Goal: Use online tool/utility: Utilize a website feature to perform a specific function

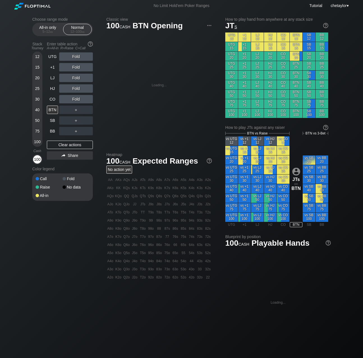
click at [38, 159] on div "100" at bounding box center [37, 159] width 8 height 8
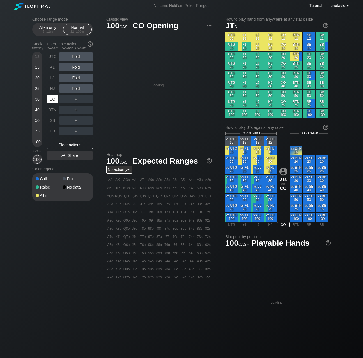
click at [50, 97] on div "CO" at bounding box center [52, 99] width 11 height 8
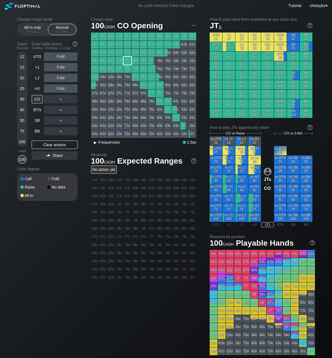
click at [98, 142] on div "▸" at bounding box center [95, 142] width 7 height 7
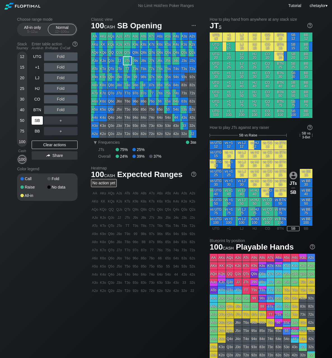
click at [36, 122] on div "SB" at bounding box center [37, 120] width 11 height 8
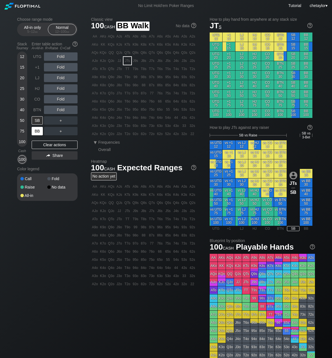
click at [36, 131] on div "BB" at bounding box center [37, 131] width 11 height 8
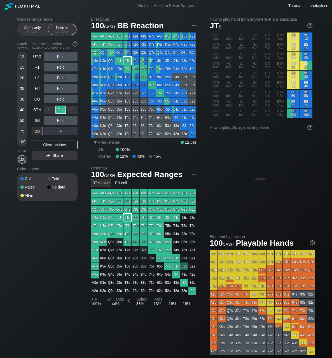
click at [62, 111] on div "R ✕" at bounding box center [60, 110] width 11 height 8
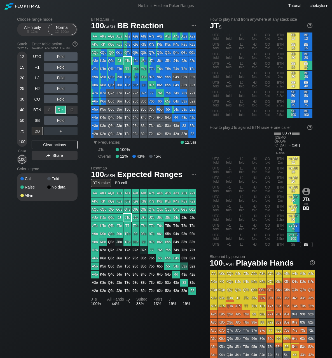
click at [64, 110] on div "R ✕" at bounding box center [60, 110] width 11 height 8
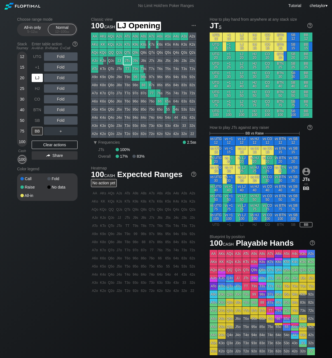
click at [39, 78] on div "LJ" at bounding box center [37, 78] width 11 height 8
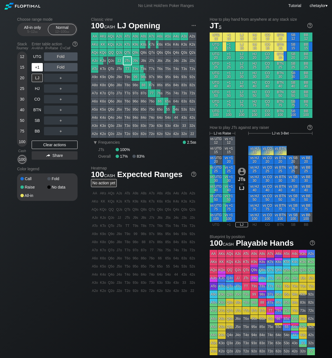
click at [37, 70] on div "+1" at bounding box center [37, 67] width 11 height 8
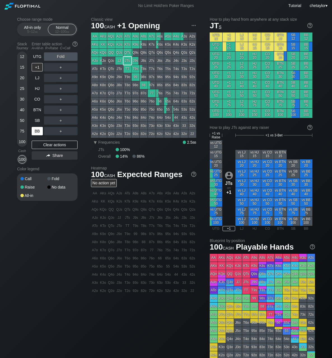
click at [38, 130] on div "BB" at bounding box center [37, 131] width 11 height 8
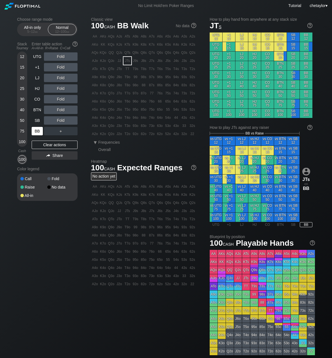
click at [38, 130] on div "BB" at bounding box center [37, 131] width 11 height 8
click at [48, 145] on div "Clear actions" at bounding box center [55, 145] width 46 height 8
click at [93, 36] on div "AA" at bounding box center [95, 37] width 8 height 8
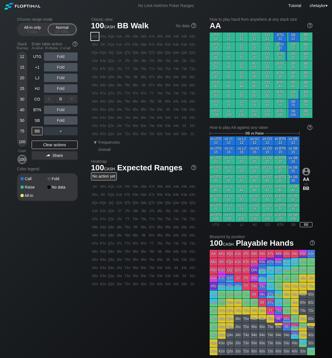
click at [59, 98] on div "R ✕" at bounding box center [60, 99] width 11 height 8
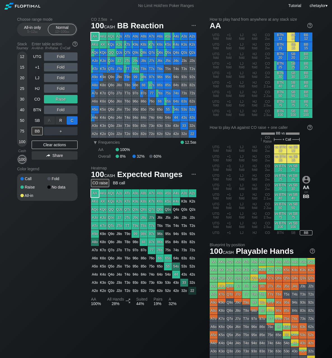
click at [73, 123] on div "C ✕" at bounding box center [72, 120] width 11 height 8
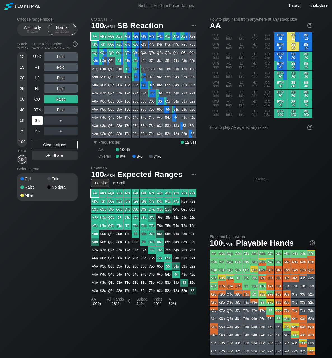
click at [38, 122] on div "SB" at bounding box center [37, 120] width 11 height 8
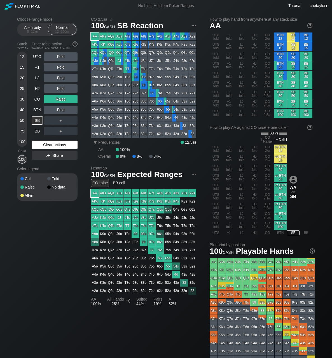
click at [47, 145] on div "Clear actions" at bounding box center [55, 145] width 46 height 8
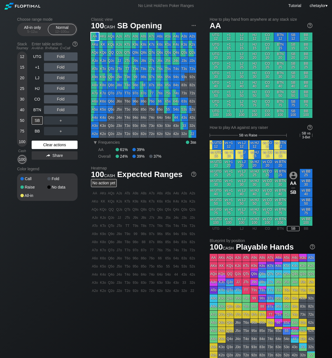
click at [47, 145] on div "Clear actions" at bounding box center [55, 145] width 46 height 8
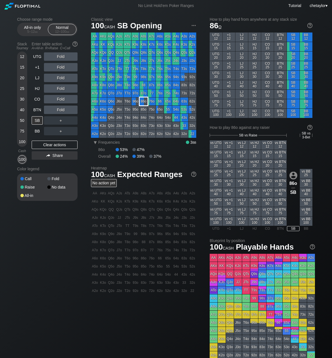
click at [145, 101] on div "86o" at bounding box center [144, 102] width 8 height 8
click at [63, 108] on div "R ✕" at bounding box center [60, 110] width 11 height 8
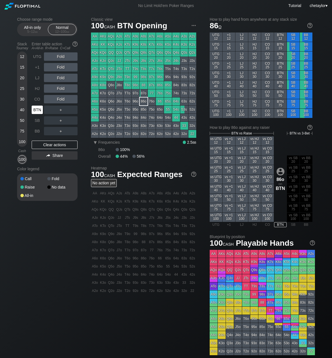
click at [38, 111] on div "BTN" at bounding box center [37, 110] width 11 height 8
click at [52, 142] on div "Clear actions" at bounding box center [55, 145] width 46 height 8
click at [51, 144] on div "Clear actions" at bounding box center [55, 145] width 46 height 8
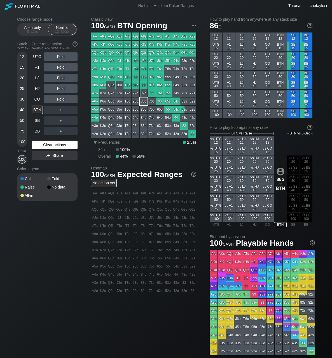
click at [51, 144] on div "Clear actions" at bounding box center [55, 145] width 46 height 8
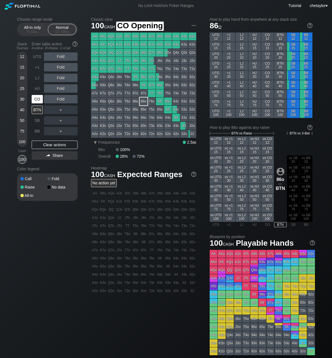
click at [40, 98] on div "CO" at bounding box center [37, 99] width 11 height 8
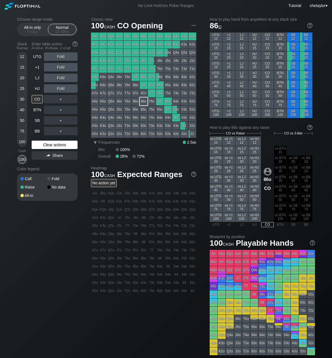
click at [48, 146] on div "Clear actions" at bounding box center [55, 145] width 46 height 8
click at [37, 87] on div "HJ" at bounding box center [37, 88] width 11 height 8
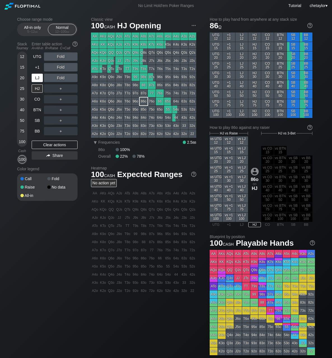
click at [39, 78] on div "LJ" at bounding box center [37, 78] width 11 height 8
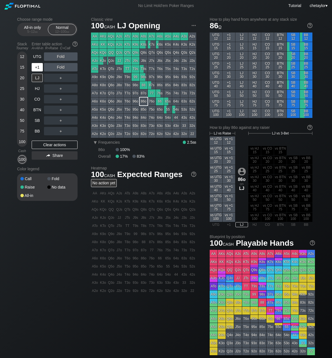
click at [38, 68] on div "+1" at bounding box center [37, 67] width 11 height 8
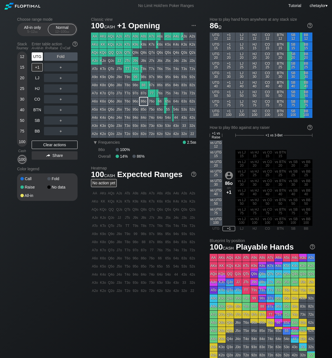
click at [36, 59] on div "UTG" at bounding box center [37, 56] width 11 height 8
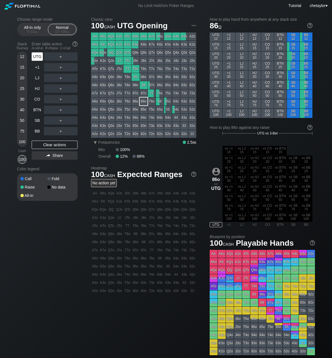
click at [36, 59] on div "UTG" at bounding box center [37, 56] width 11 height 8
click at [39, 133] on div "BB" at bounding box center [37, 131] width 11 height 8
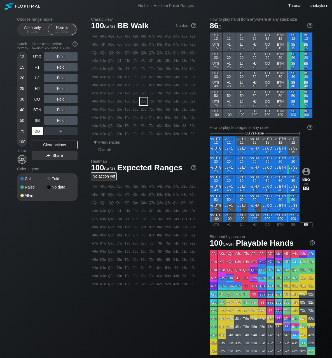
click at [39, 133] on div "BB" at bounding box center [37, 131] width 11 height 8
click at [45, 145] on div "Clear actions" at bounding box center [55, 145] width 46 height 8
click at [176, 94] on div "74s" at bounding box center [176, 93] width 8 height 8
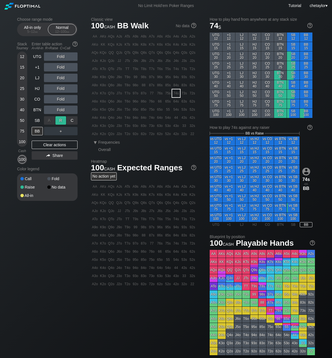
click at [61, 120] on div "R ✕" at bounding box center [60, 120] width 11 height 8
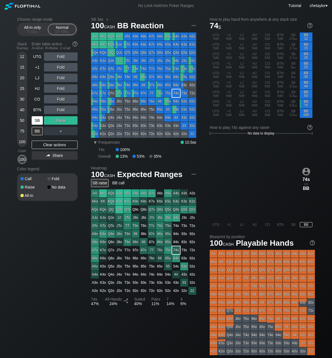
click at [37, 121] on div "SB" at bounding box center [37, 120] width 11 height 8
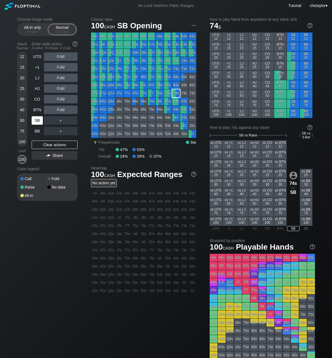
click at [37, 121] on div "SB" at bounding box center [37, 120] width 11 height 8
click at [51, 144] on div "Clear actions" at bounding box center [55, 145] width 46 height 8
click at [175, 117] on div "44" at bounding box center [176, 118] width 8 height 8
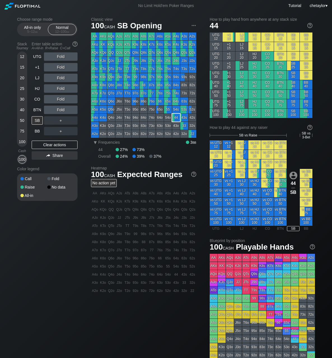
click at [175, 117] on div "44" at bounding box center [176, 118] width 8 height 8
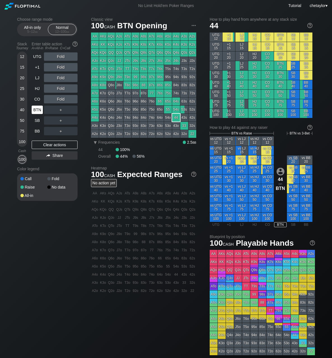
click at [36, 108] on div "BTN" at bounding box center [37, 110] width 11 height 8
click at [53, 146] on div "Clear actions" at bounding box center [55, 145] width 46 height 8
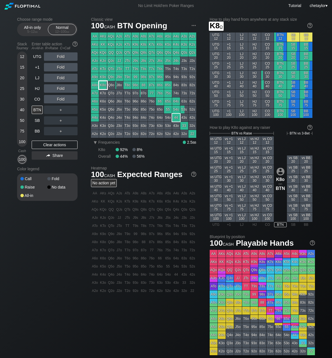
click at [102, 86] on div "K8o" at bounding box center [103, 85] width 8 height 8
click at [37, 100] on div "CO" at bounding box center [37, 99] width 11 height 8
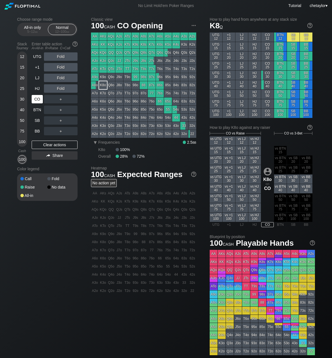
click at [37, 100] on div "CO" at bounding box center [37, 99] width 11 height 8
click at [48, 145] on div "Clear actions" at bounding box center [55, 145] width 46 height 8
click at [38, 88] on div "HJ" at bounding box center [37, 88] width 11 height 8
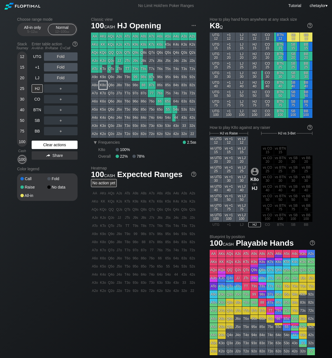
click at [55, 144] on div "Clear actions" at bounding box center [55, 145] width 46 height 8
click at [96, 61] on div "AJo" at bounding box center [95, 61] width 8 height 8
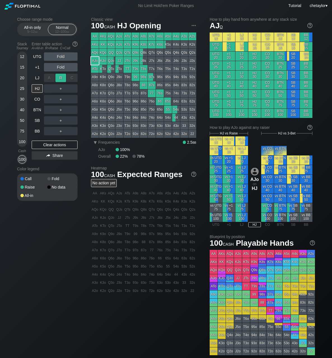
click at [63, 77] on div "R ✕" at bounding box center [60, 78] width 11 height 8
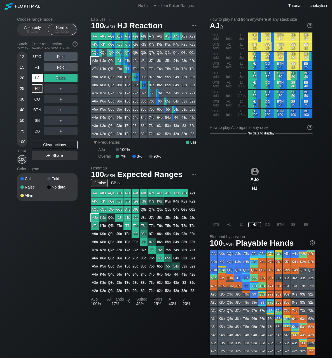
click at [36, 78] on div "LJ" at bounding box center [37, 78] width 11 height 8
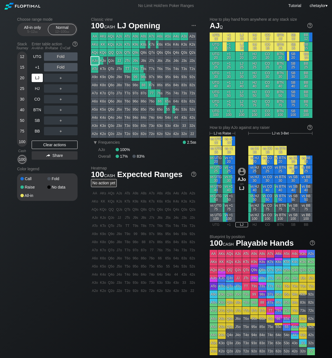
click at [36, 78] on div "LJ" at bounding box center [37, 78] width 11 height 8
click at [50, 144] on div "Clear actions" at bounding box center [55, 145] width 46 height 8
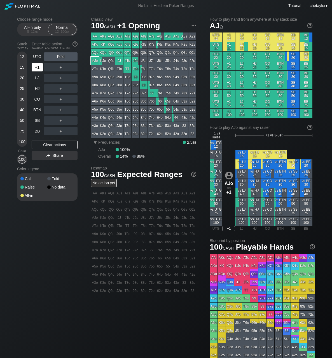
click at [39, 67] on div "+1" at bounding box center [37, 67] width 11 height 8
click at [40, 57] on div "UTG" at bounding box center [37, 56] width 11 height 8
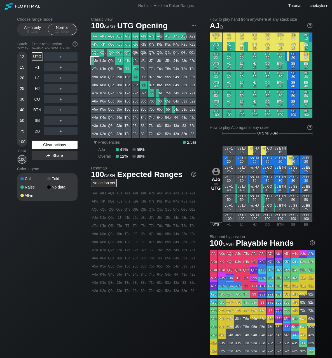
click at [50, 145] on div "Clear actions" at bounding box center [55, 145] width 46 height 8
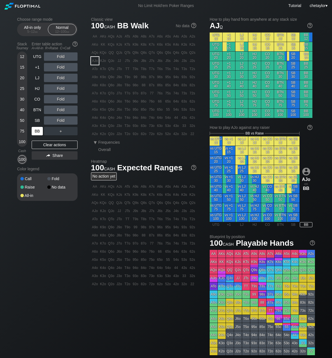
click at [35, 132] on div "BB" at bounding box center [37, 131] width 11 height 8
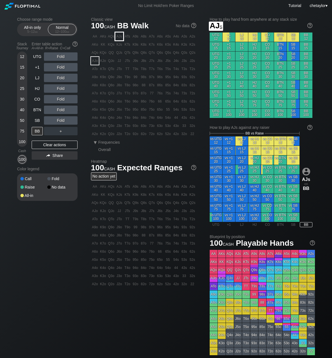
click at [118, 38] on div "AJs" at bounding box center [119, 37] width 8 height 8
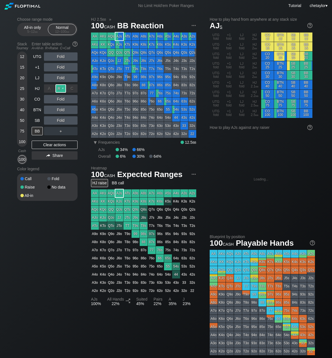
click at [62, 87] on div "R ✕" at bounding box center [60, 88] width 11 height 8
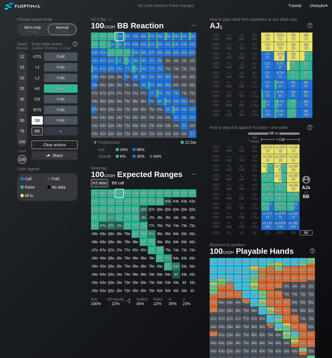
click at [37, 122] on div "SB" at bounding box center [37, 120] width 11 height 8
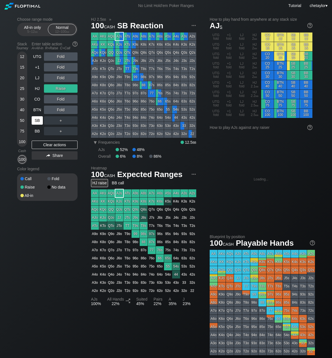
click at [37, 122] on div "SB" at bounding box center [37, 120] width 11 height 8
click at [46, 144] on div "Clear actions" at bounding box center [55, 145] width 46 height 8
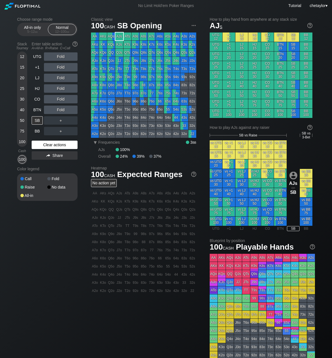
click at [46, 144] on div "Clear actions" at bounding box center [55, 145] width 46 height 8
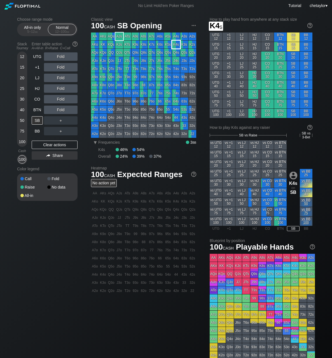
click at [175, 47] on div "K4s" at bounding box center [176, 45] width 8 height 8
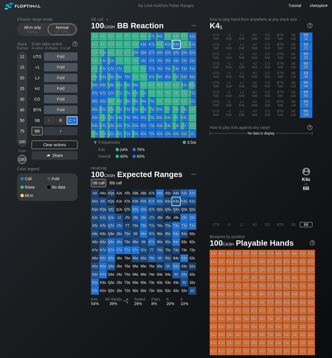
click at [72, 120] on div "C ✕" at bounding box center [72, 120] width 11 height 8
click at [63, 131] on div "R ✕" at bounding box center [60, 131] width 11 height 8
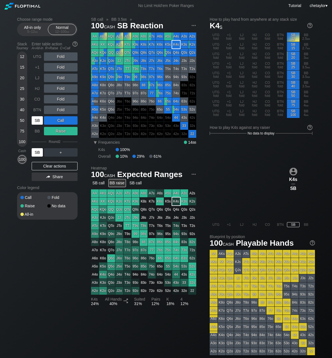
click at [39, 154] on div "SB" at bounding box center [37, 152] width 11 height 8
click at [39, 109] on div "BTN" at bounding box center [37, 110] width 11 height 8
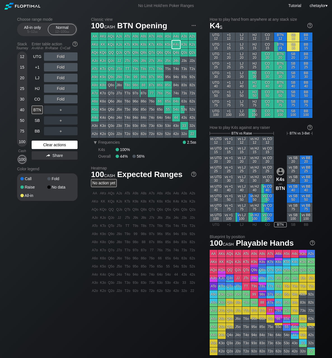
click at [51, 144] on div "Clear actions" at bounding box center [55, 145] width 46 height 8
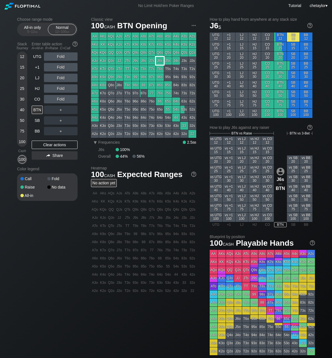
click at [162, 62] on div "J6s" at bounding box center [160, 61] width 8 height 8
click at [62, 68] on div "R ✕" at bounding box center [60, 67] width 11 height 8
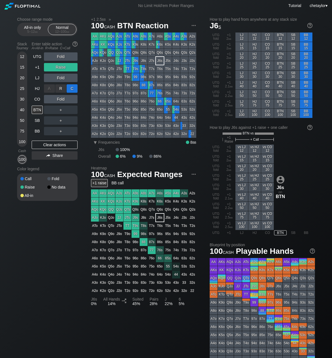
click at [73, 89] on div "C ✕" at bounding box center [72, 88] width 11 height 8
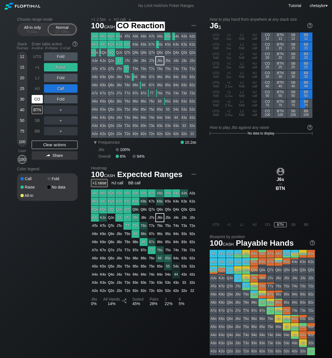
click at [36, 100] on div "CO" at bounding box center [37, 99] width 11 height 8
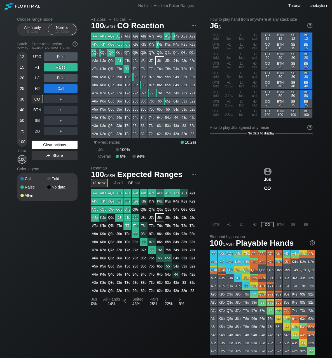
click at [48, 144] on div "Clear actions" at bounding box center [55, 145] width 46 height 8
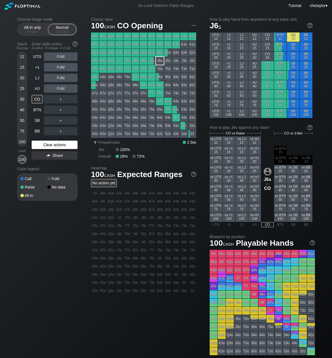
click at [48, 144] on div "Clear actions" at bounding box center [55, 145] width 46 height 8
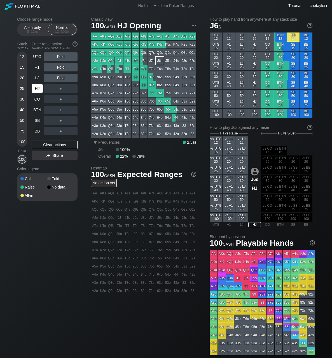
click at [40, 88] on div "HJ" at bounding box center [37, 88] width 11 height 8
click at [36, 78] on div "LJ" at bounding box center [37, 78] width 11 height 8
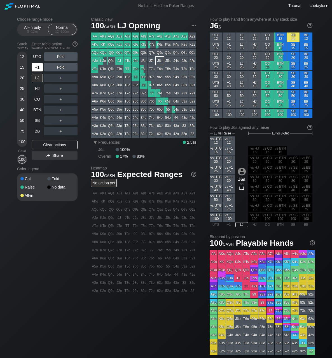
click at [35, 67] on div "+1" at bounding box center [37, 67] width 11 height 8
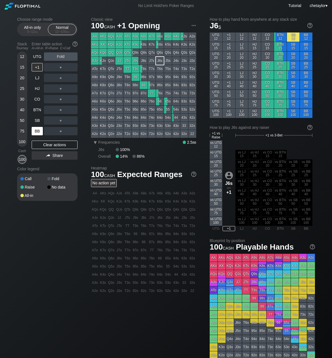
click at [36, 132] on div "BB" at bounding box center [37, 131] width 11 height 8
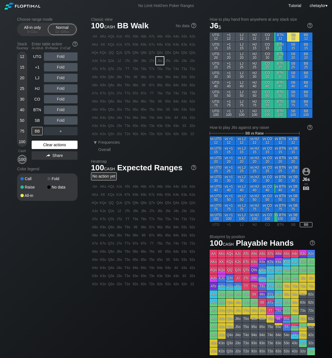
click at [48, 143] on div "Clear actions" at bounding box center [55, 145] width 46 height 8
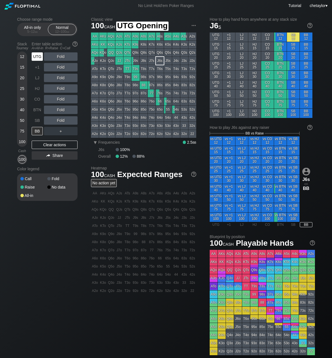
click at [38, 57] on div "UTG" at bounding box center [37, 56] width 11 height 8
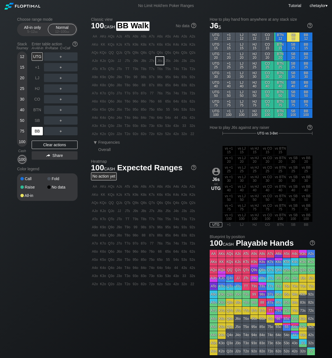
click at [37, 132] on div "BB" at bounding box center [37, 131] width 11 height 8
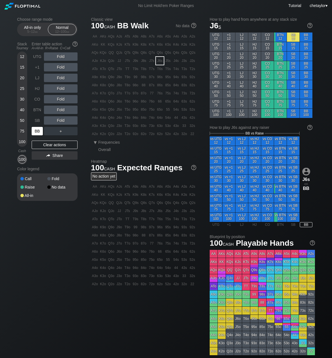
click at [37, 132] on div "BB" at bounding box center [37, 131] width 11 height 8
click at [51, 142] on div "Clear actions" at bounding box center [55, 145] width 46 height 8
click at [121, 61] on div "JJ" at bounding box center [119, 61] width 8 height 8
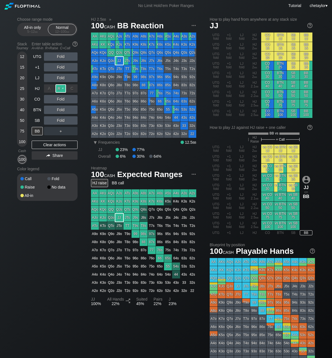
click at [61, 88] on div "R ✕" at bounding box center [60, 88] width 11 height 8
click at [35, 120] on div "SB" at bounding box center [37, 120] width 11 height 8
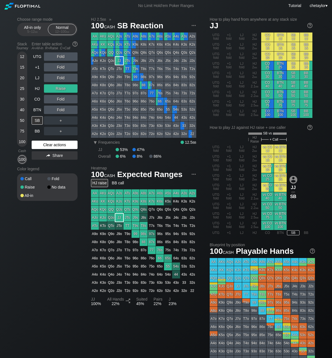
click at [47, 147] on div "Clear actions" at bounding box center [55, 145] width 46 height 8
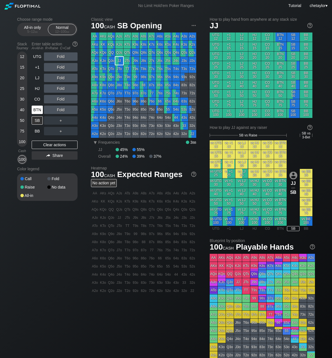
click at [37, 108] on div "BTN" at bounding box center [37, 110] width 11 height 8
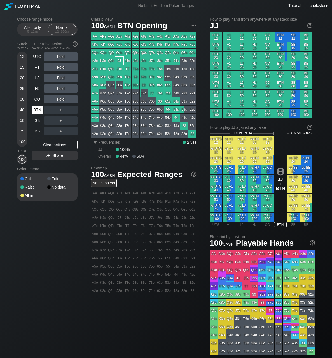
click at [37, 108] on div "BTN" at bounding box center [37, 110] width 11 height 8
click at [50, 145] on div "Clear actions" at bounding box center [55, 145] width 46 height 8
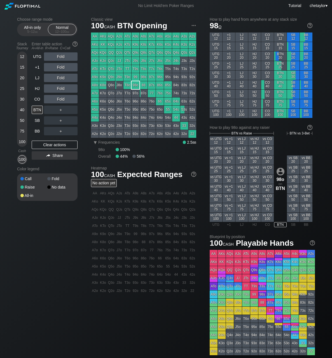
click at [138, 85] on div "98o" at bounding box center [136, 85] width 8 height 8
click at [65, 96] on div "R ✕" at bounding box center [60, 99] width 11 height 8
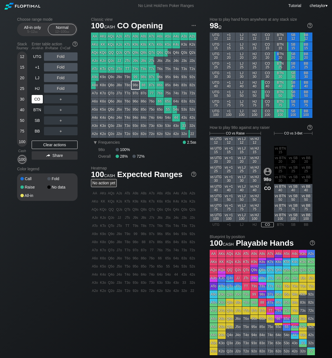
click at [41, 101] on div "CO" at bounding box center [37, 99] width 11 height 8
click at [47, 145] on div "Clear actions" at bounding box center [55, 145] width 46 height 8
click at [38, 89] on div "HJ" at bounding box center [37, 88] width 11 height 8
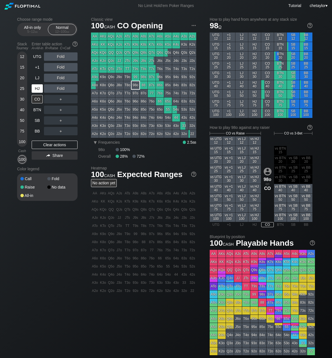
click at [38, 89] on div "HJ" at bounding box center [37, 88] width 11 height 8
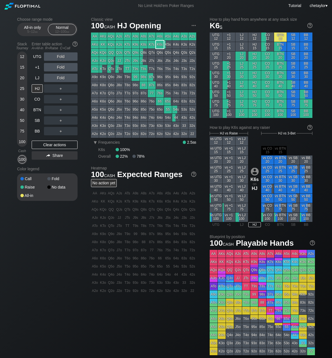
click at [160, 43] on div "K6s" at bounding box center [160, 45] width 8 height 8
click at [63, 55] on div "R ✕" at bounding box center [60, 56] width 11 height 8
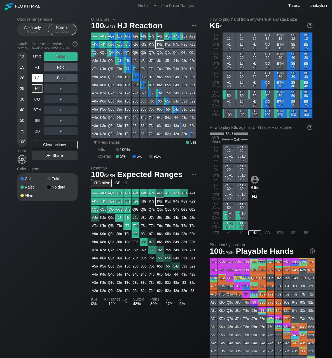
click at [38, 77] on div "LJ" at bounding box center [37, 78] width 11 height 8
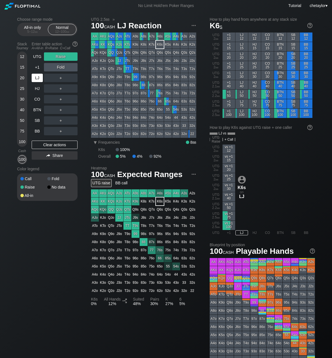
click at [38, 77] on div "LJ" at bounding box center [37, 78] width 11 height 8
click at [50, 144] on div "Clear actions" at bounding box center [55, 145] width 46 height 8
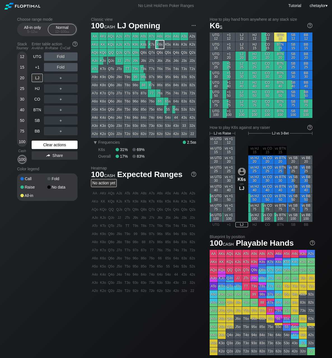
click at [50, 144] on div "Clear actions" at bounding box center [55, 145] width 46 height 8
click at [36, 88] on div "HJ" at bounding box center [37, 88] width 11 height 8
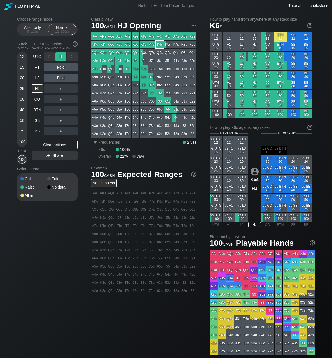
click at [62, 55] on div "R ✕" at bounding box center [60, 56] width 11 height 8
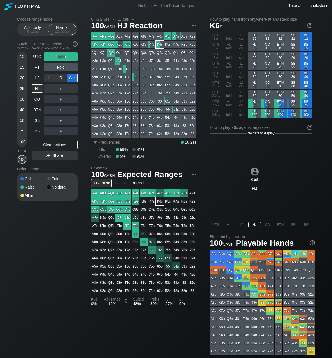
click at [73, 79] on div "C ✕" at bounding box center [72, 78] width 11 height 8
click at [38, 88] on div "HJ" at bounding box center [37, 88] width 11 height 8
click at [49, 146] on div "Clear actions" at bounding box center [55, 145] width 46 height 8
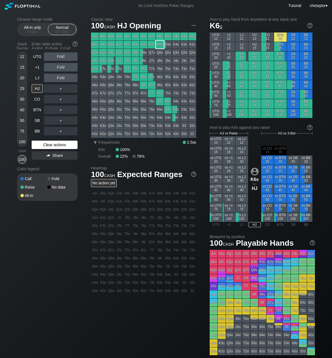
click at [49, 146] on div "Clear actions" at bounding box center [55, 145] width 46 height 8
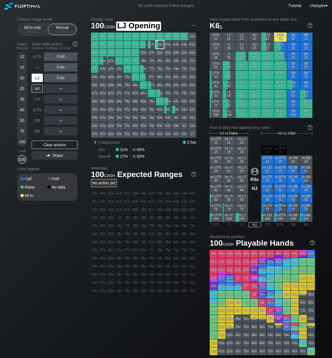
click at [37, 77] on div "LJ" at bounding box center [37, 78] width 11 height 8
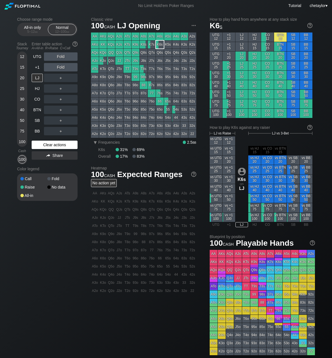
click at [49, 145] on div "Clear actions" at bounding box center [55, 145] width 46 height 8
click at [38, 67] on div "+1" at bounding box center [37, 67] width 11 height 8
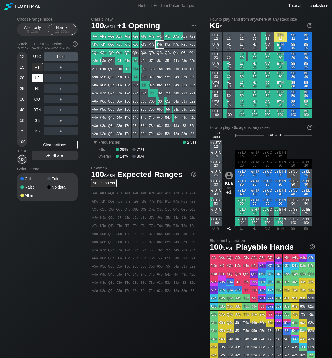
click at [36, 81] on div "LJ" at bounding box center [37, 78] width 11 height 8
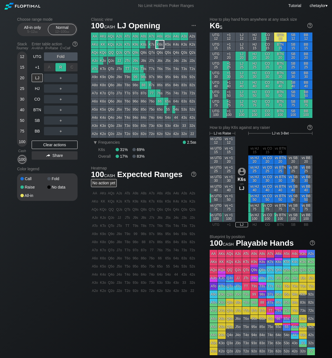
click at [63, 68] on div "R ✕" at bounding box center [60, 67] width 11 height 8
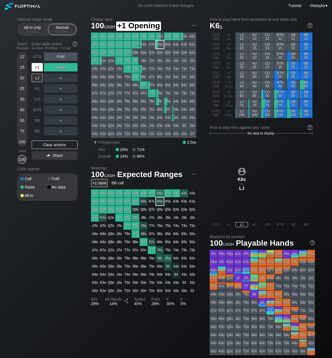
click at [38, 68] on div "+1" at bounding box center [37, 67] width 11 height 8
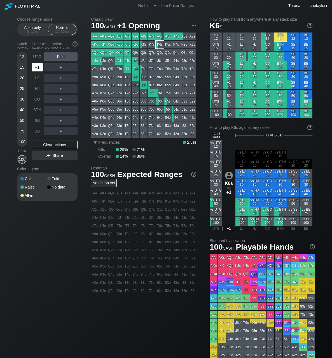
click at [38, 68] on div "+1" at bounding box center [37, 67] width 11 height 8
click at [38, 131] on div "BB" at bounding box center [37, 131] width 11 height 8
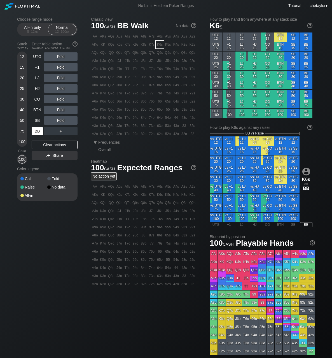
click at [38, 131] on div "BB" at bounding box center [37, 131] width 11 height 8
click at [50, 146] on div "Clear actions" at bounding box center [55, 145] width 46 height 8
click at [128, 118] on div "T4o" at bounding box center [128, 118] width 8 height 8
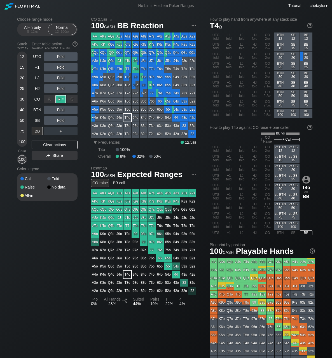
click at [60, 99] on div "R ✕" at bounding box center [60, 99] width 11 height 8
click at [72, 121] on div "C ✕" at bounding box center [72, 120] width 11 height 8
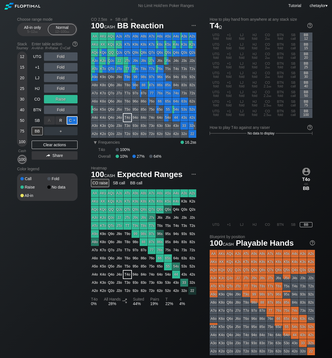
click at [72, 121] on div "C ✕" at bounding box center [72, 120] width 11 height 8
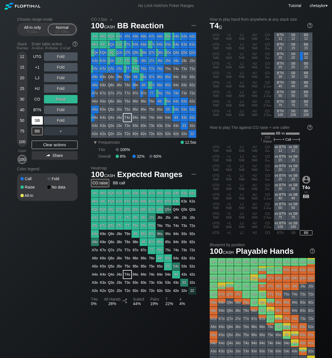
click at [38, 122] on div "SB" at bounding box center [37, 120] width 11 height 8
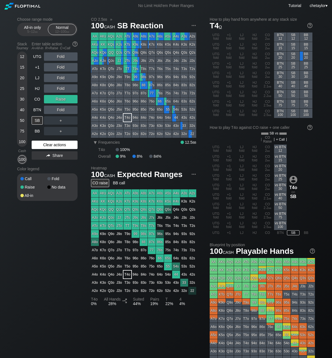
click at [41, 144] on div "Clear actions" at bounding box center [55, 145] width 46 height 8
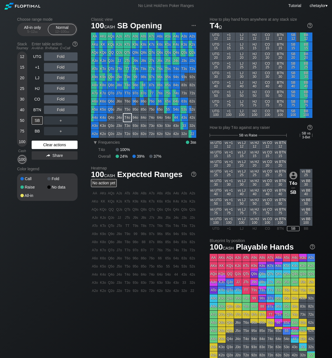
click at [41, 144] on div "Clear actions" at bounding box center [55, 145] width 46 height 8
click at [129, 84] on div "T8o" at bounding box center [128, 85] width 8 height 8
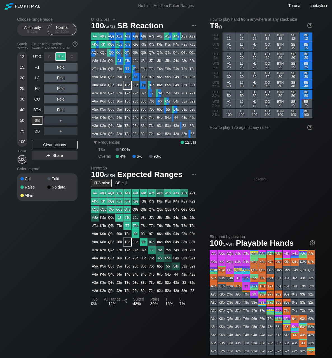
click at [63, 55] on div "R ✕" at bounding box center [60, 56] width 11 height 8
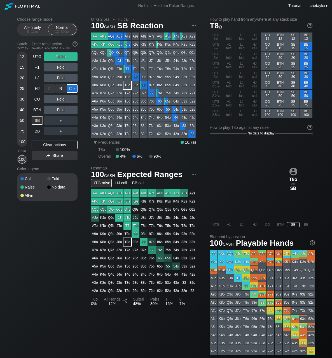
click at [73, 90] on div "C ✕" at bounding box center [72, 88] width 11 height 8
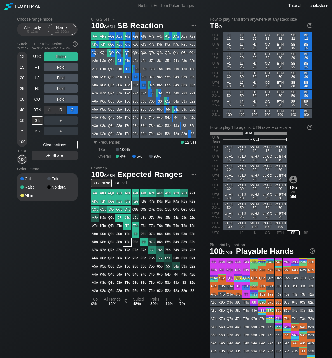
click at [73, 109] on div "C ✕" at bounding box center [72, 110] width 11 height 8
click at [40, 108] on div "BTN" at bounding box center [37, 110] width 11 height 8
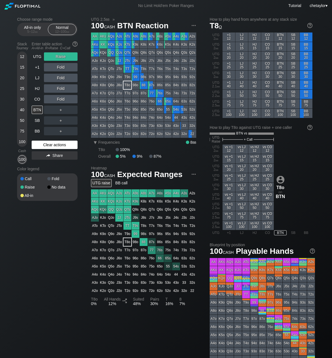
click at [51, 145] on div "Clear actions" at bounding box center [55, 145] width 46 height 8
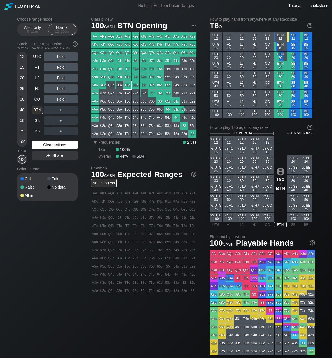
click at [51, 145] on div "Clear actions" at bounding box center [55, 145] width 46 height 8
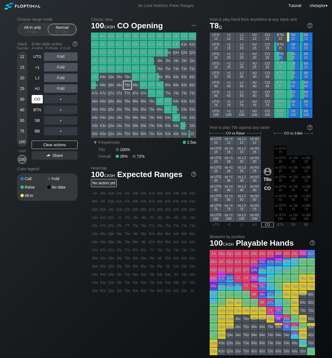
click at [37, 98] on div "CO" at bounding box center [37, 99] width 11 height 8
click at [34, 110] on div "BTN" at bounding box center [37, 110] width 11 height 8
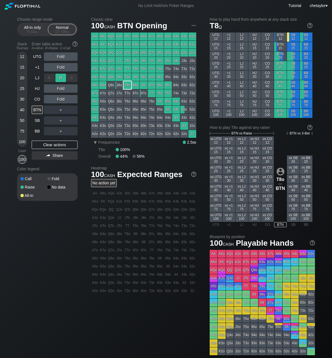
click at [65, 79] on div "R ✕" at bounding box center [60, 78] width 11 height 8
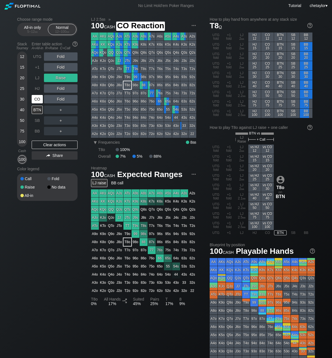
click at [39, 99] on div "CO" at bounding box center [37, 99] width 11 height 8
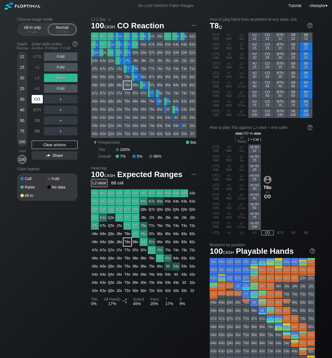
click at [39, 99] on div "CO" at bounding box center [37, 99] width 11 height 8
click at [55, 143] on div "Clear actions" at bounding box center [55, 145] width 46 height 8
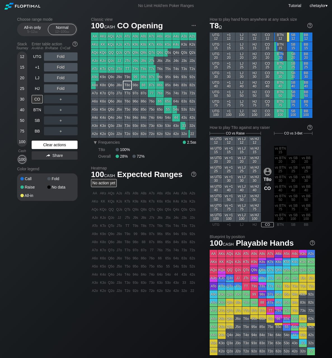
click at [55, 143] on div "Clear actions" at bounding box center [55, 145] width 46 height 8
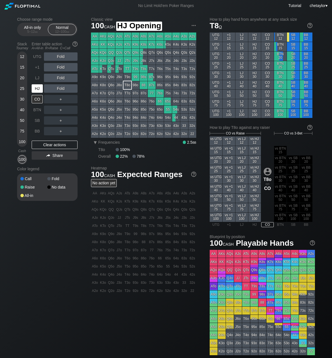
click at [39, 84] on div "HJ" at bounding box center [37, 88] width 11 height 8
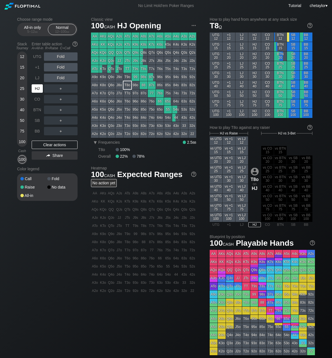
click at [39, 84] on div "HJ" at bounding box center [37, 88] width 11 height 8
click at [37, 82] on div "LJ" at bounding box center [37, 78] width 11 height 8
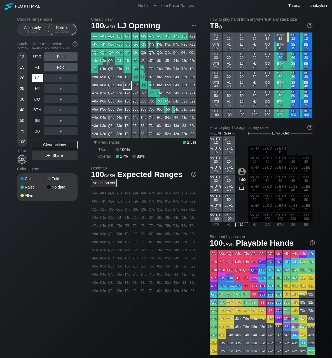
click at [37, 82] on div "LJ" at bounding box center [37, 78] width 11 height 8
click at [50, 146] on div "Clear actions" at bounding box center [55, 145] width 46 height 8
click at [41, 67] on div "+1" at bounding box center [37, 67] width 11 height 8
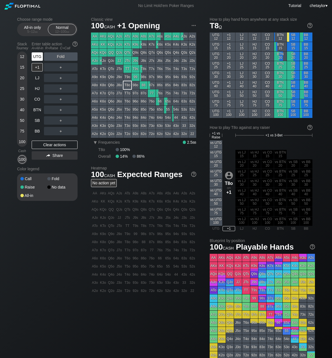
click at [38, 56] on div "UTG" at bounding box center [37, 56] width 11 height 8
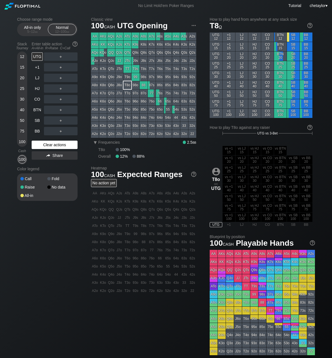
click at [41, 144] on div "Clear actions" at bounding box center [55, 145] width 46 height 8
click at [38, 129] on div "BB" at bounding box center [37, 131] width 11 height 8
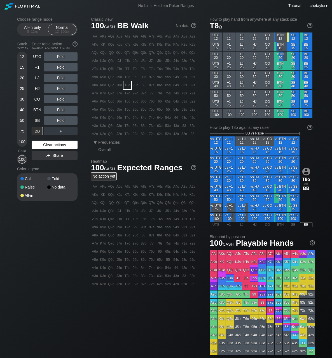
click at [51, 147] on div "Clear actions" at bounding box center [55, 145] width 46 height 8
click at [177, 135] on div "42o" at bounding box center [176, 134] width 8 height 8
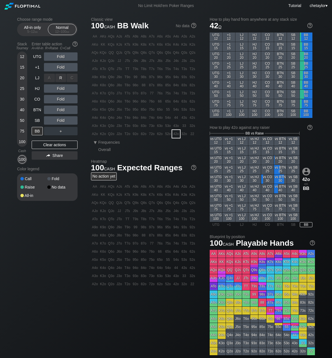
click at [61, 76] on div "R ✕" at bounding box center [60, 78] width 11 height 8
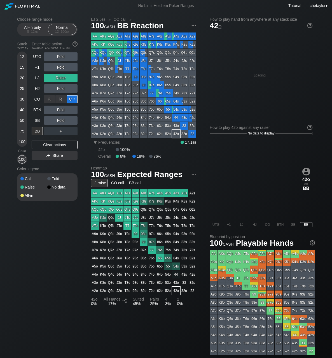
click at [70, 101] on div "C ✕" at bounding box center [72, 99] width 11 height 8
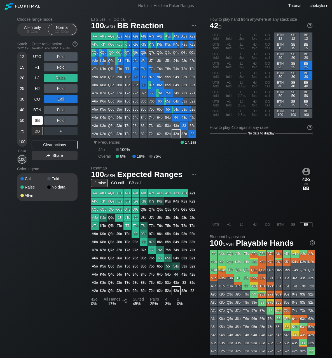
click at [36, 121] on div "SB" at bounding box center [37, 120] width 11 height 8
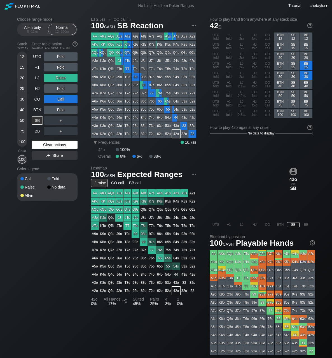
click at [46, 145] on div "Clear actions" at bounding box center [55, 145] width 46 height 8
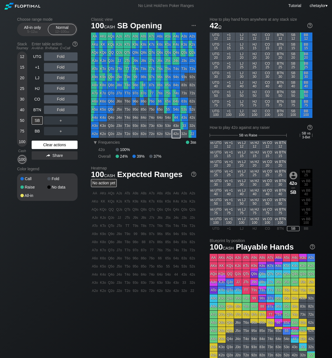
click at [46, 145] on div "Clear actions" at bounding box center [55, 145] width 46 height 8
click at [161, 118] on div "64o" at bounding box center [160, 118] width 8 height 8
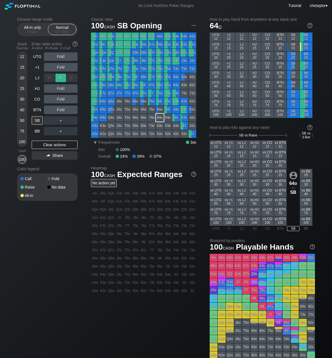
click at [60, 77] on div "R ✕" at bounding box center [60, 78] width 11 height 8
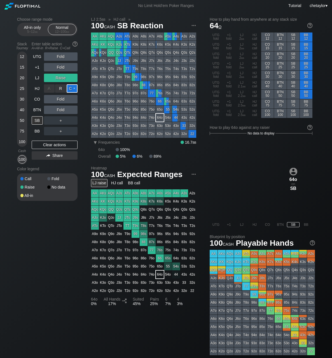
click at [75, 88] on div "C ✕" at bounding box center [72, 88] width 11 height 8
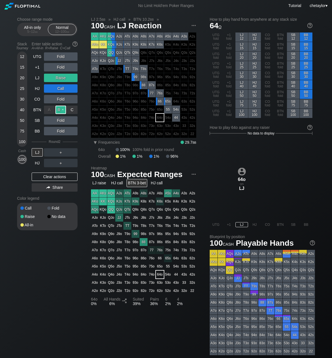
click at [62, 110] on div "R ✕" at bounding box center [60, 110] width 11 height 8
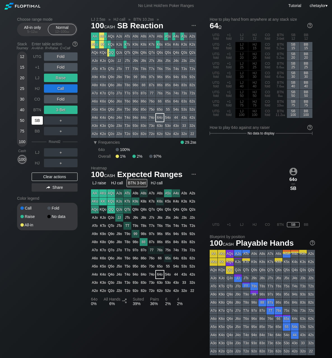
click at [38, 120] on div "SB" at bounding box center [37, 120] width 11 height 8
click at [38, 109] on div "BTN" at bounding box center [37, 110] width 11 height 8
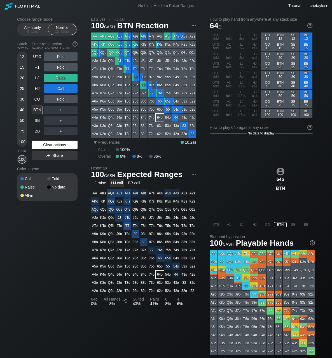
click at [52, 145] on div "Clear actions" at bounding box center [55, 145] width 46 height 8
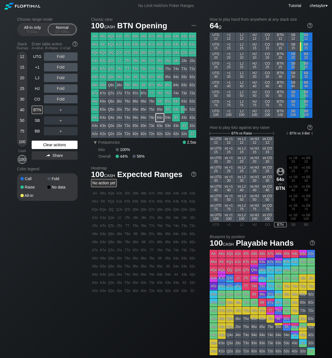
click at [52, 145] on div "Clear actions" at bounding box center [55, 145] width 46 height 8
click at [175, 38] on div "A4s" at bounding box center [176, 37] width 8 height 8
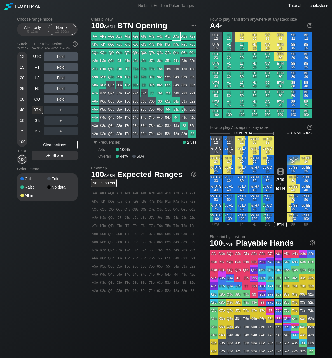
click at [175, 38] on div "A4s" at bounding box center [176, 37] width 8 height 8
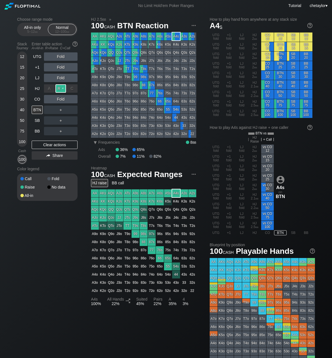
click at [64, 89] on div "R ✕" at bounding box center [60, 88] width 11 height 8
click at [38, 98] on div "CO" at bounding box center [37, 99] width 11 height 8
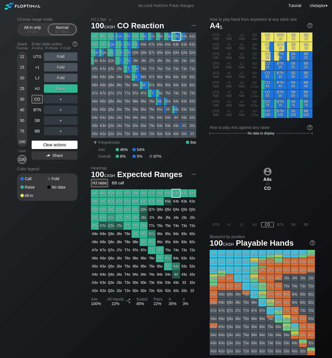
click at [51, 142] on div "Clear actions" at bounding box center [55, 145] width 46 height 8
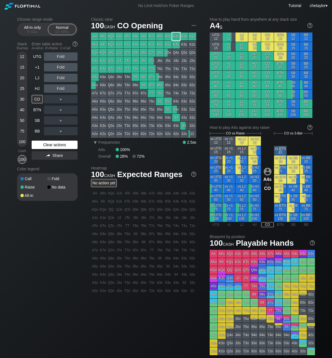
click at [51, 142] on div "Clear actions" at bounding box center [55, 145] width 46 height 8
click at [36, 87] on div "HJ" at bounding box center [37, 88] width 11 height 8
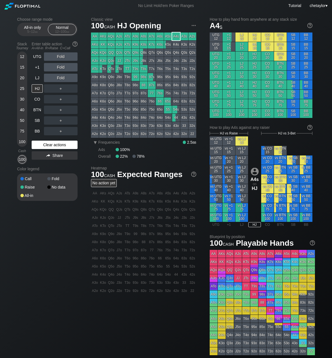
click at [49, 144] on div "Clear actions" at bounding box center [55, 145] width 46 height 8
click at [20, 142] on div "100" at bounding box center [22, 142] width 8 height 8
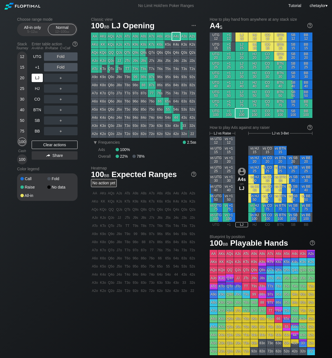
click at [38, 79] on div "LJ" at bounding box center [37, 78] width 11 height 8
click at [37, 69] on div "+1" at bounding box center [37, 67] width 11 height 8
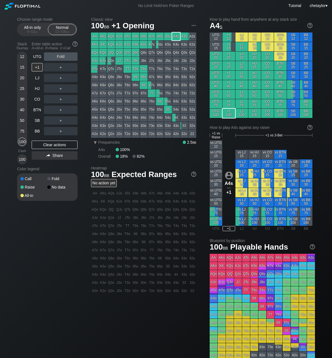
click at [119, 60] on div "JJ" at bounding box center [119, 61] width 8 height 8
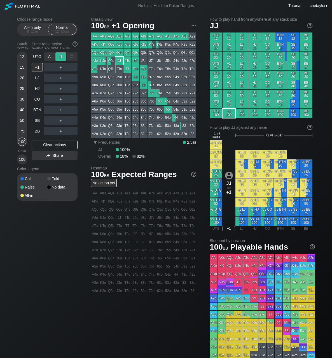
click at [62, 56] on div "R ✕" at bounding box center [60, 56] width 11 height 8
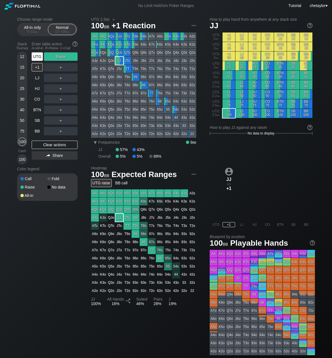
click at [37, 57] on div "UTG" at bounding box center [37, 56] width 11 height 8
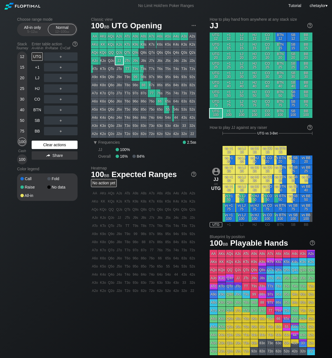
click at [52, 144] on div "Clear actions" at bounding box center [55, 145] width 46 height 8
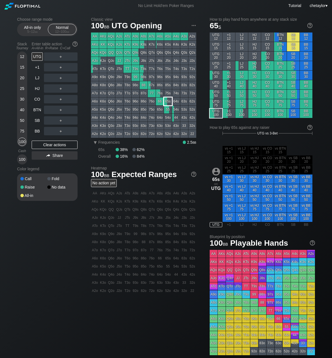
click at [168, 101] on div "65s" at bounding box center [168, 102] width 8 height 8
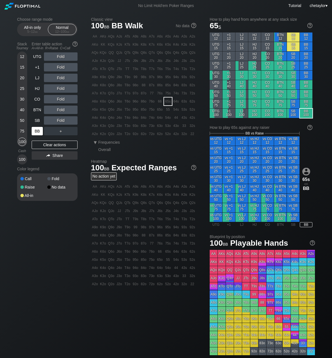
click at [37, 131] on div "BB" at bounding box center [37, 131] width 11 height 8
click at [47, 144] on div "Clear actions" at bounding box center [55, 145] width 46 height 8
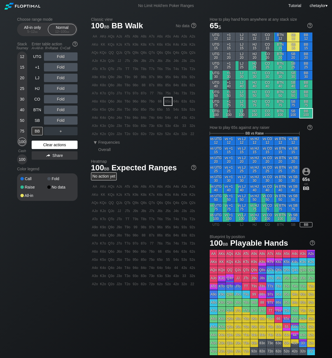
click at [47, 144] on div "Clear actions" at bounding box center [55, 145] width 46 height 8
click at [110, 77] on div "Q9o" at bounding box center [111, 77] width 8 height 8
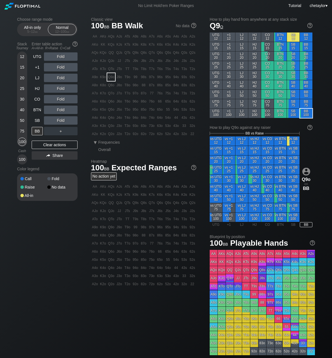
click at [110, 77] on div "Q9o" at bounding box center [111, 77] width 8 height 8
click at [61, 121] on div "R ✕" at bounding box center [60, 120] width 11 height 8
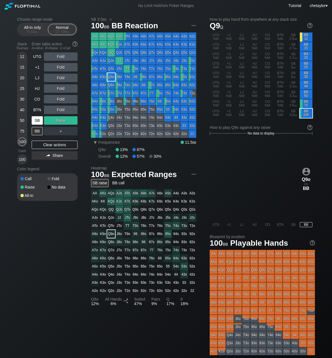
click at [38, 119] on div "SB" at bounding box center [37, 120] width 11 height 8
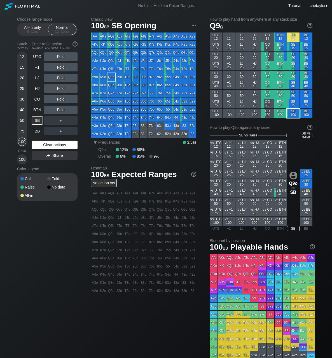
click at [43, 145] on div "Clear actions" at bounding box center [55, 145] width 46 height 8
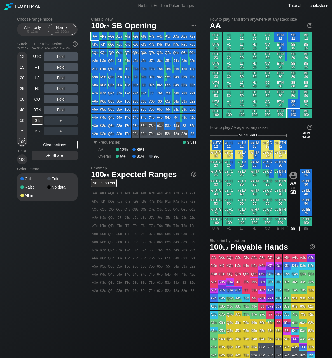
click at [93, 34] on div "AA" at bounding box center [95, 37] width 8 height 8
click at [59, 67] on div "R ✕" at bounding box center [60, 67] width 11 height 8
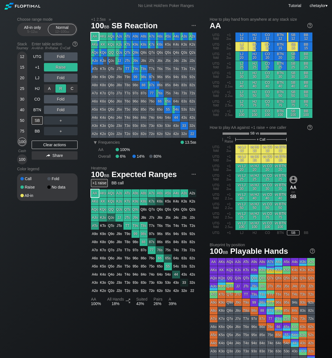
click at [60, 88] on div "R ✕" at bounding box center [60, 88] width 11 height 8
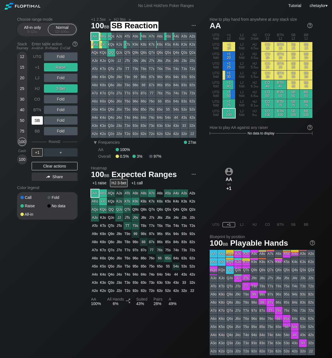
click at [38, 119] on div "SB" at bounding box center [37, 120] width 11 height 8
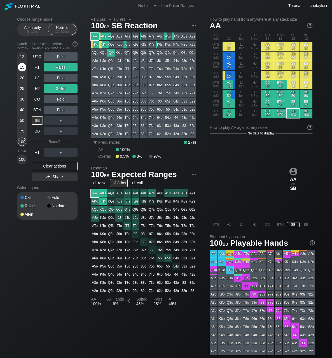
click at [20, 68] on div "15" at bounding box center [22, 67] width 8 height 8
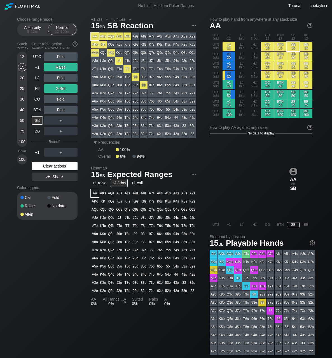
click at [46, 166] on div "Clear actions" at bounding box center [55, 166] width 46 height 8
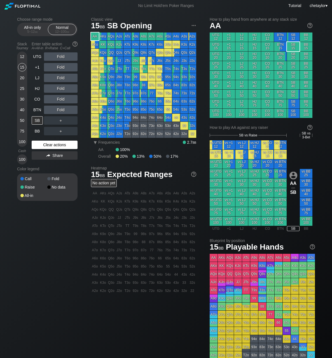
click at [46, 166] on div "Color legend" at bounding box center [47, 169] width 61 height 9
click at [48, 146] on div "Clear actions" at bounding box center [55, 145] width 46 height 8
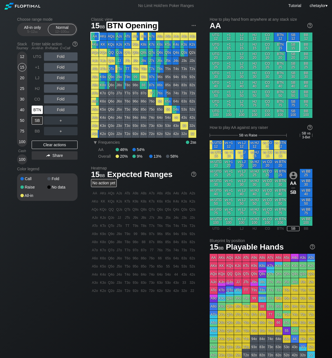
click at [37, 109] on div "BTN" at bounding box center [37, 110] width 11 height 8
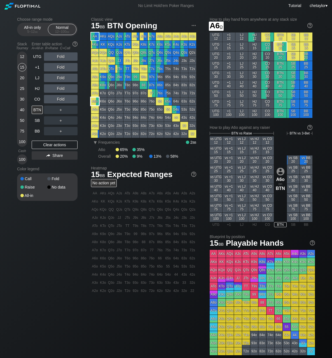
click at [96, 103] on div "A6o" at bounding box center [95, 102] width 8 height 8
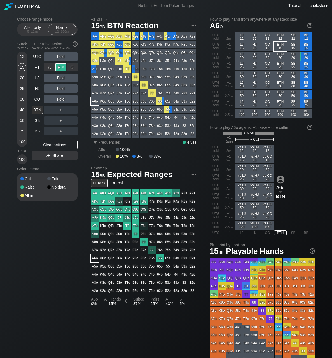
click at [64, 67] on div "R ✕" at bounding box center [60, 67] width 11 height 8
click at [39, 98] on div "CO" at bounding box center [37, 99] width 11 height 8
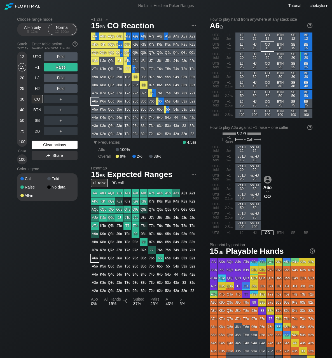
click at [50, 146] on div "Clear actions" at bounding box center [55, 145] width 46 height 8
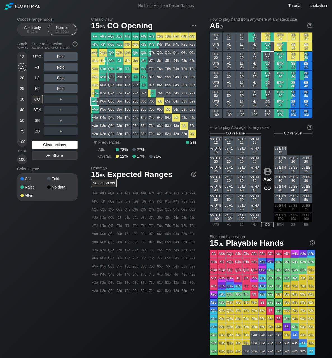
click at [50, 146] on div "Clear actions" at bounding box center [55, 145] width 46 height 8
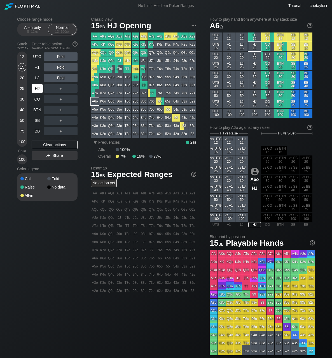
click at [38, 86] on div "HJ" at bounding box center [37, 88] width 11 height 8
click at [40, 79] on div "LJ" at bounding box center [37, 78] width 11 height 8
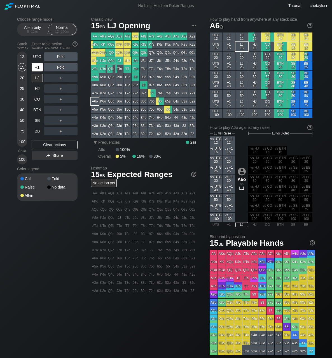
click at [38, 68] on div "+1" at bounding box center [37, 67] width 11 height 8
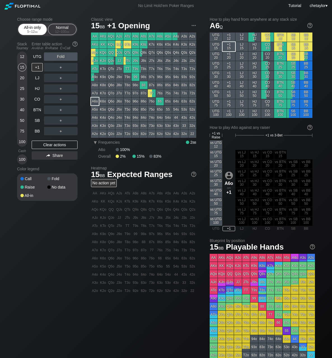
click at [33, 33] on div "5 – 12 bb" at bounding box center [33, 32] width 24 height 4
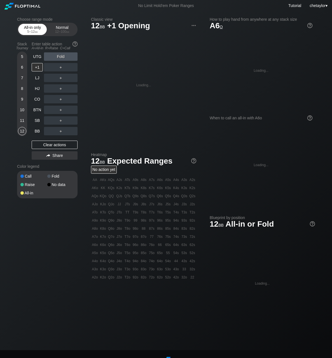
click at [33, 33] on div "5 – 12 bb" at bounding box center [33, 32] width 24 height 4
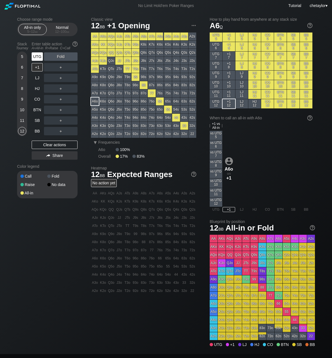
click at [39, 57] on div "UTG" at bounding box center [37, 56] width 11 height 8
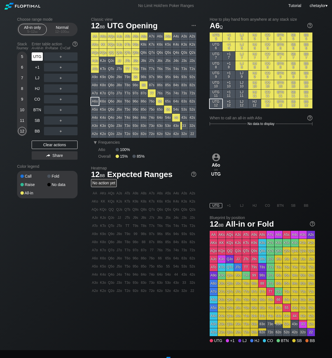
click at [39, 57] on div "UTG" at bounding box center [37, 56] width 11 height 8
click at [68, 30] on span "bb" at bounding box center [67, 32] width 3 height 4
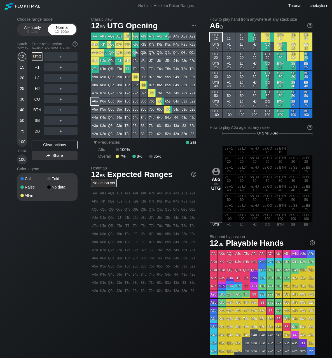
click at [68, 30] on span "bb" at bounding box center [67, 32] width 3 height 4
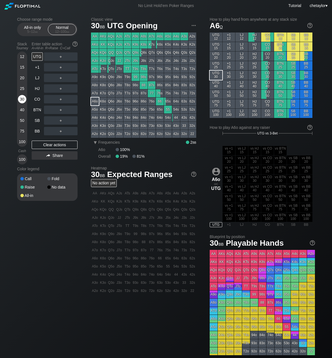
click at [22, 99] on div "30" at bounding box center [22, 99] width 8 height 8
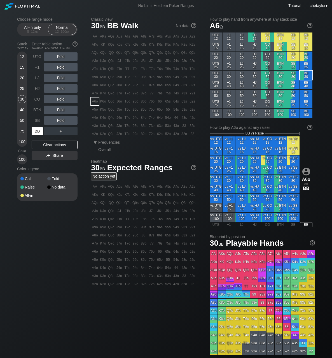
click at [37, 132] on div "BB" at bounding box center [37, 131] width 11 height 8
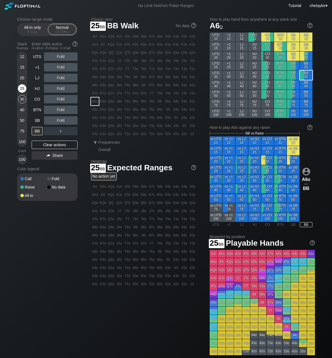
click at [24, 89] on div "25" at bounding box center [22, 88] width 8 height 8
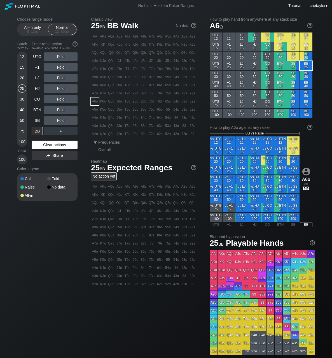
click at [45, 145] on div "Clear actions" at bounding box center [55, 145] width 46 height 8
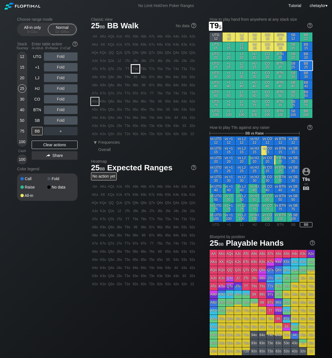
click at [136, 68] on div "T9s" at bounding box center [136, 69] width 8 height 8
click at [63, 57] on div "R ✕" at bounding box center [60, 56] width 11 height 8
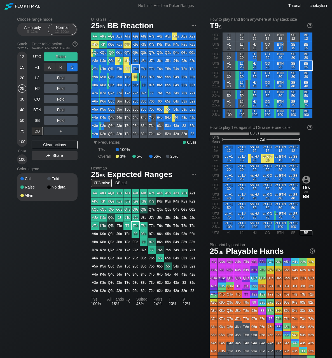
click at [75, 67] on div "C ✕" at bounding box center [72, 67] width 11 height 8
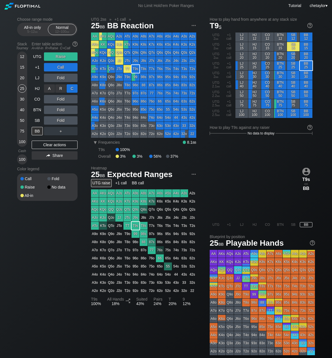
click at [73, 88] on div "C ✕" at bounding box center [72, 88] width 11 height 8
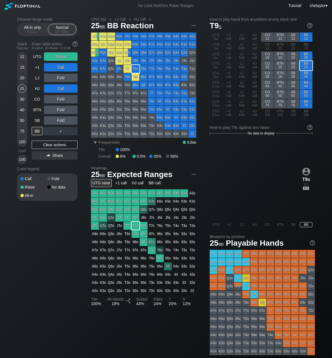
click at [21, 118] on div "50" at bounding box center [22, 120] width 8 height 8
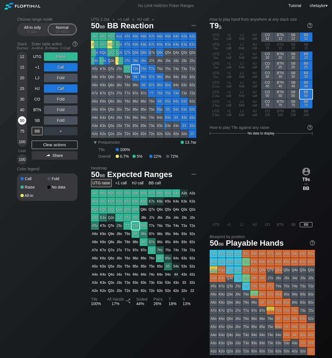
click at [21, 118] on div "50" at bounding box center [22, 120] width 8 height 8
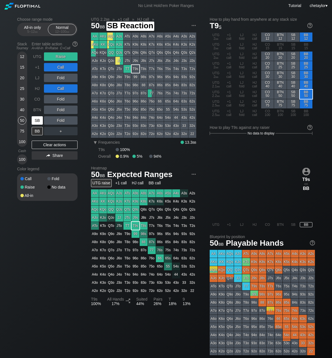
click at [38, 123] on div "SB" at bounding box center [37, 120] width 11 height 8
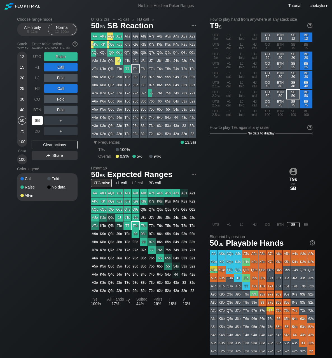
click at [38, 123] on div "SB" at bounding box center [37, 120] width 11 height 8
click at [50, 145] on div "Clear actions" at bounding box center [55, 145] width 46 height 8
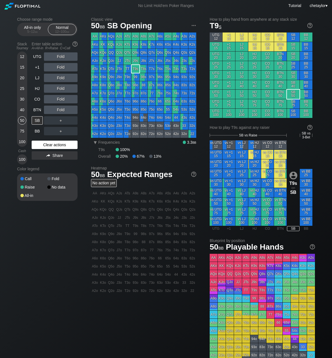
click at [50, 145] on div "Clear actions" at bounding box center [55, 145] width 46 height 8
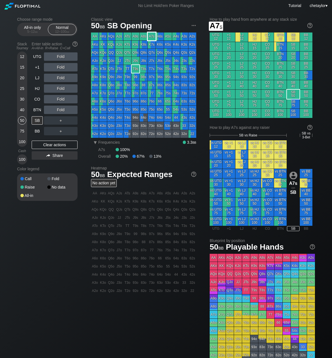
click at [152, 36] on div "A7s" at bounding box center [152, 37] width 8 height 8
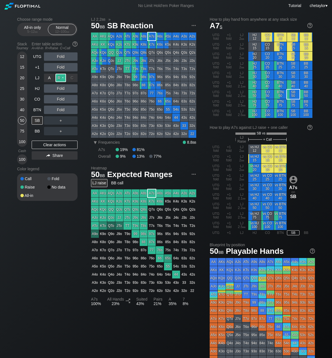
click at [62, 77] on div "R ✕" at bounding box center [60, 78] width 11 height 8
click at [71, 99] on div "C ✕" at bounding box center [72, 99] width 11 height 8
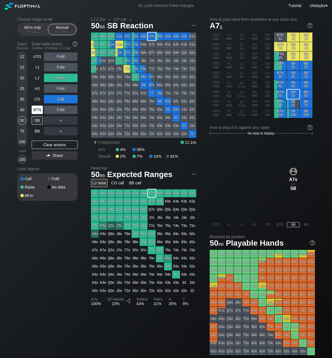
click at [38, 108] on div "BTN" at bounding box center [37, 110] width 11 height 8
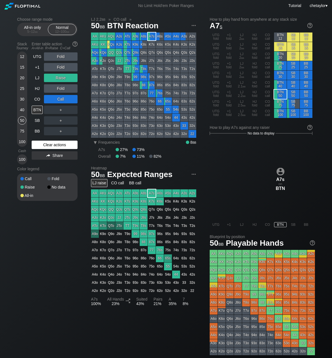
click at [53, 146] on div "Clear actions" at bounding box center [55, 145] width 46 height 8
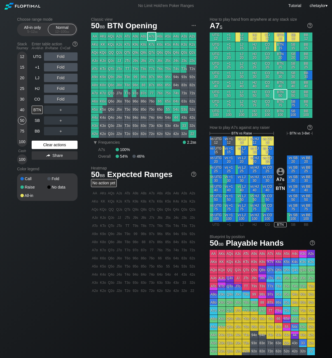
click at [53, 146] on div "Clear actions" at bounding box center [55, 145] width 46 height 8
click at [36, 97] on div "CO" at bounding box center [37, 99] width 11 height 8
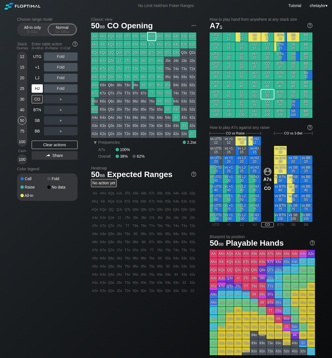
click at [38, 88] on div "HJ" at bounding box center [37, 88] width 11 height 8
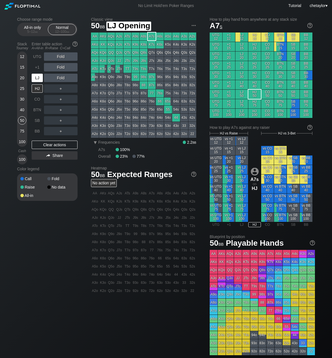
click at [37, 80] on div "LJ" at bounding box center [37, 78] width 11 height 8
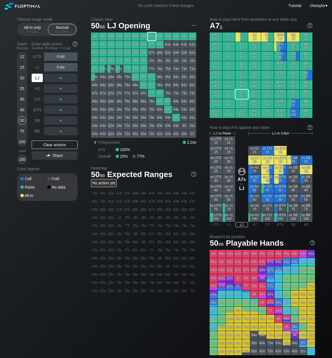
click at [37, 80] on div "LJ" at bounding box center [37, 78] width 11 height 8
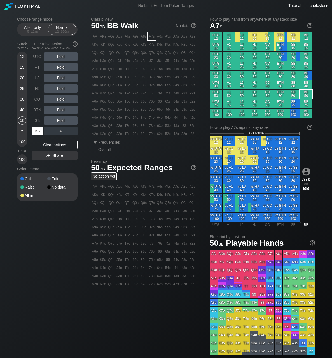
click at [38, 131] on div "BB" at bounding box center [37, 131] width 11 height 8
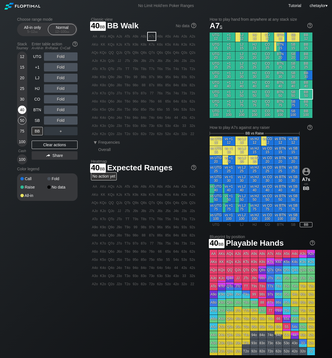
click at [21, 108] on div "40" at bounding box center [22, 110] width 8 height 8
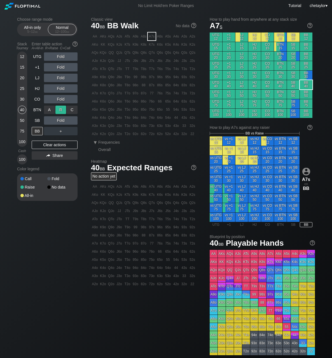
click at [63, 108] on div "R ✕" at bounding box center [60, 110] width 11 height 8
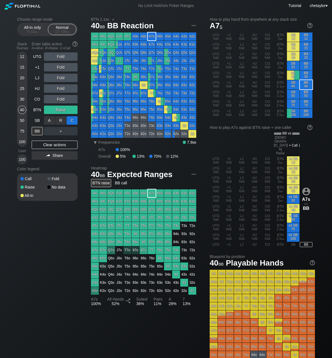
click at [73, 119] on div "C ✕" at bounding box center [72, 120] width 11 height 8
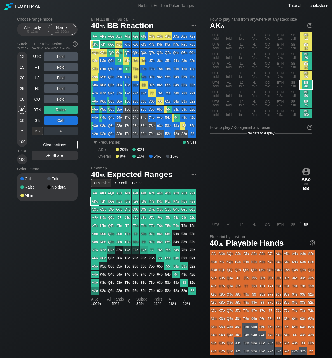
click at [96, 47] on div "AKo" at bounding box center [95, 45] width 8 height 8
click at [22, 121] on div "50" at bounding box center [22, 120] width 8 height 8
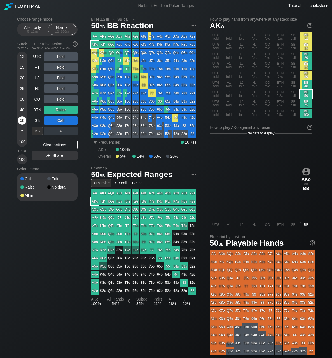
click at [22, 121] on div "50" at bounding box center [22, 120] width 8 height 8
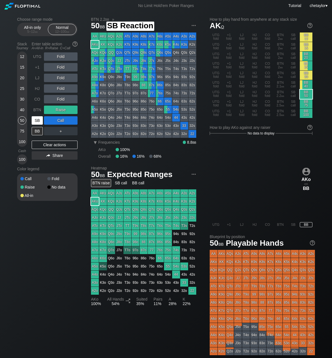
click at [40, 121] on div "SB" at bounding box center [37, 120] width 11 height 8
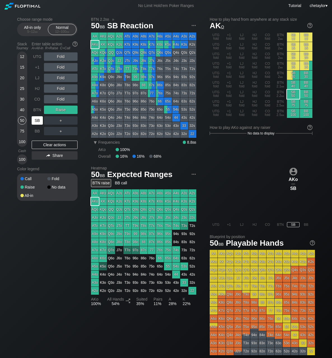
click at [40, 121] on div "SB" at bounding box center [37, 120] width 11 height 8
click at [50, 146] on div "Clear actions" at bounding box center [55, 145] width 46 height 8
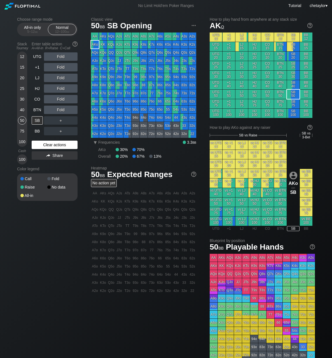
click at [50, 146] on div "Clear actions" at bounding box center [55, 145] width 46 height 8
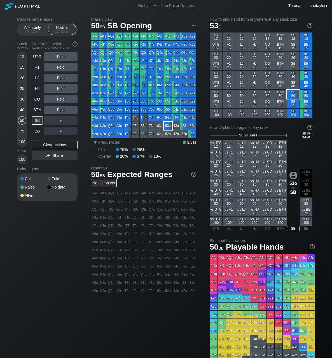
click at [170, 127] on div "53o" at bounding box center [168, 126] width 8 height 8
click at [61, 55] on div "R ✕" at bounding box center [60, 56] width 11 height 8
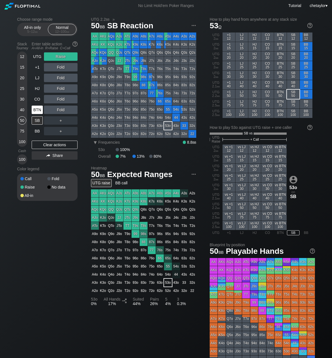
click at [37, 112] on div "BTN" at bounding box center [37, 110] width 11 height 8
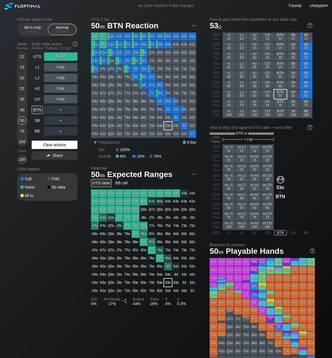
click at [49, 146] on div "Clear actions" at bounding box center [55, 145] width 46 height 8
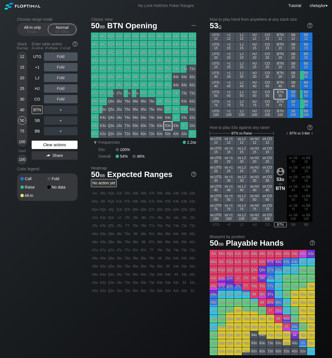
click at [49, 146] on div "Clear actions" at bounding box center [55, 145] width 46 height 8
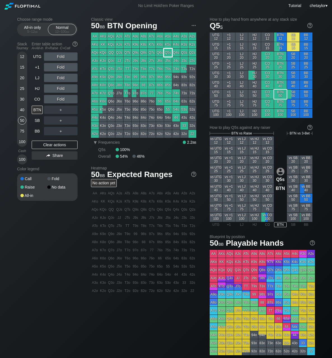
click at [168, 53] on div "Q5s" at bounding box center [168, 53] width 8 height 8
click at [63, 110] on div "R ✕" at bounding box center [60, 110] width 11 height 8
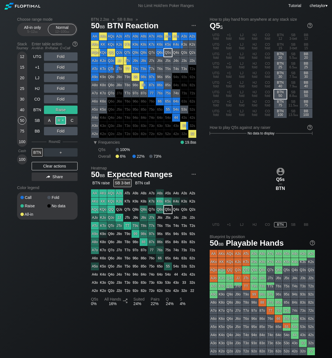
click at [63, 121] on div "R ✕" at bounding box center [60, 120] width 11 height 8
click at [36, 151] on div "BTN" at bounding box center [37, 152] width 11 height 8
click at [36, 100] on div "CO" at bounding box center [37, 99] width 11 height 8
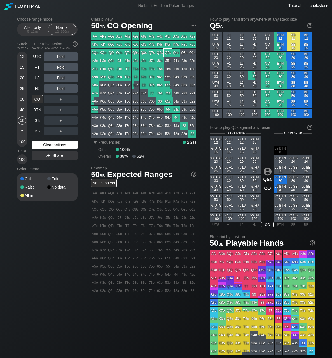
click at [47, 144] on div "Clear actions" at bounding box center [55, 145] width 46 height 8
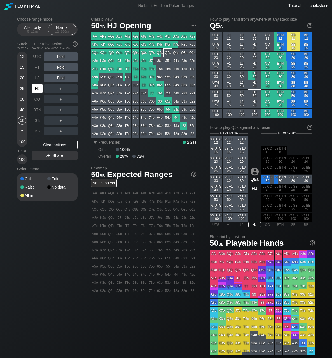
click at [41, 87] on div "HJ" at bounding box center [37, 88] width 11 height 8
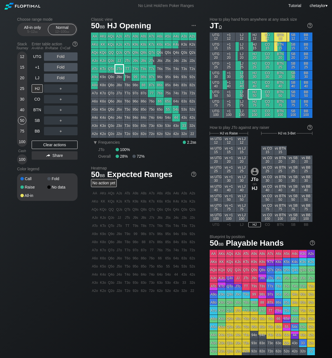
click at [121, 69] on div "JTo" at bounding box center [119, 69] width 8 height 8
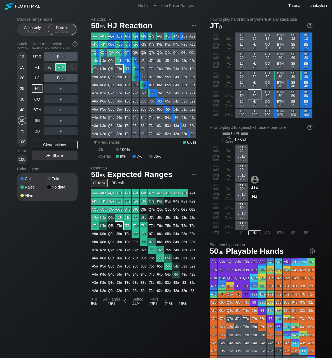
click at [63, 67] on div "R ✕" at bounding box center [60, 67] width 11 height 8
click at [37, 77] on div "LJ" at bounding box center [37, 78] width 11 height 8
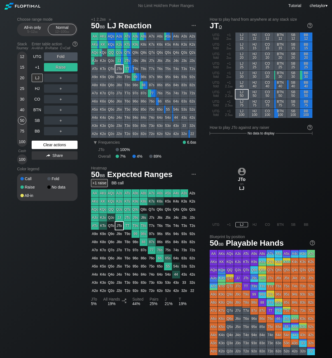
click at [54, 144] on div "Clear actions" at bounding box center [55, 145] width 46 height 8
click at [54, 143] on div "Clear actions" at bounding box center [55, 145] width 46 height 8
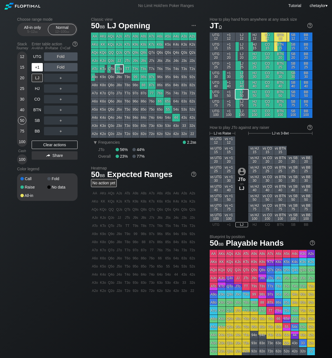
click at [38, 68] on div "+1" at bounding box center [37, 67] width 11 height 8
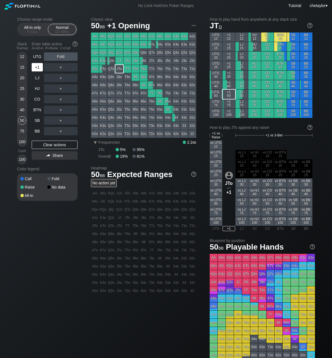
click at [38, 68] on div "+1" at bounding box center [37, 67] width 11 height 8
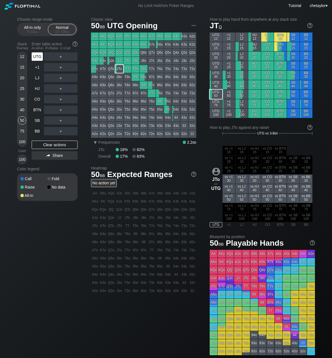
click at [36, 57] on div "UTG" at bounding box center [37, 56] width 11 height 8
click at [104, 52] on div "KQo" at bounding box center [103, 53] width 8 height 8
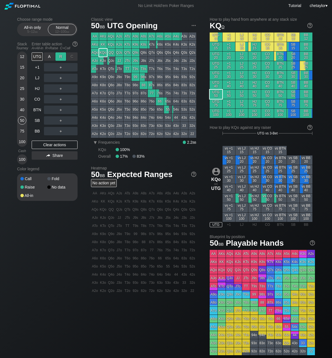
click at [60, 56] on div "R ✕" at bounding box center [60, 56] width 11 height 8
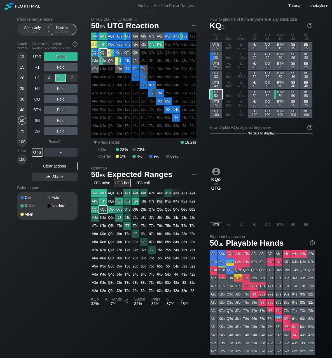
click at [63, 78] on div "R ✕" at bounding box center [60, 78] width 11 height 8
click at [38, 150] on div "UTG" at bounding box center [37, 152] width 11 height 8
click at [36, 130] on div "BB" at bounding box center [37, 131] width 11 height 8
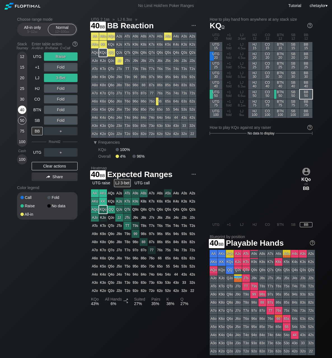
click at [23, 108] on div "40" at bounding box center [22, 110] width 8 height 8
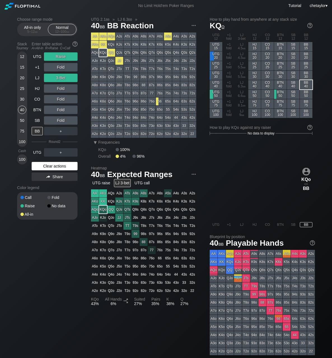
click at [49, 166] on div "Clear actions" at bounding box center [55, 166] width 46 height 8
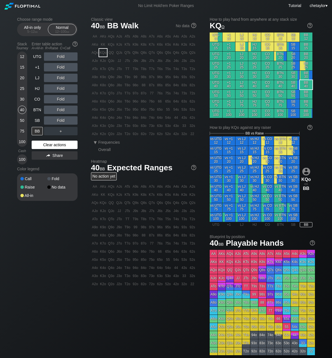
click at [49, 166] on div "Color legend" at bounding box center [47, 169] width 61 height 9
click at [53, 147] on div "Clear actions" at bounding box center [55, 145] width 46 height 8
click at [23, 99] on div "30" at bounding box center [22, 99] width 8 height 8
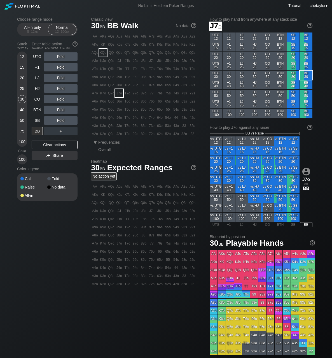
click at [117, 92] on div "J7o" at bounding box center [119, 93] width 8 height 8
click at [65, 120] on div "R ✕" at bounding box center [60, 120] width 11 height 8
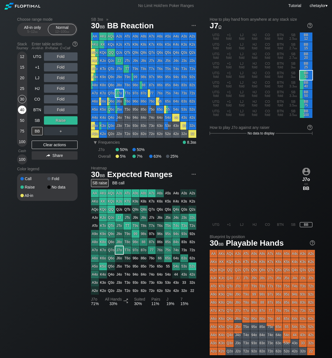
click at [23, 110] on div "40" at bounding box center [22, 110] width 8 height 8
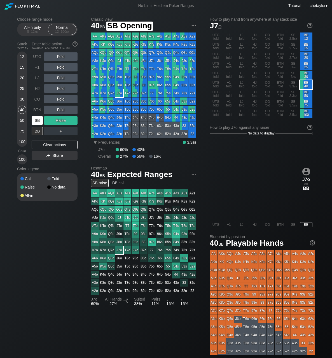
click at [40, 122] on div "SB" at bounding box center [37, 120] width 11 height 8
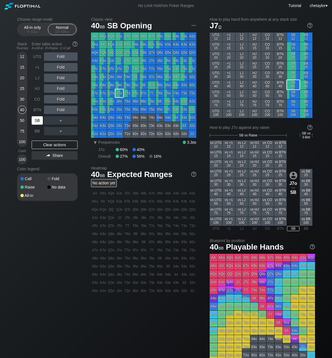
click at [40, 122] on div "SB" at bounding box center [37, 120] width 11 height 8
click at [48, 145] on div "Clear actions" at bounding box center [55, 145] width 46 height 8
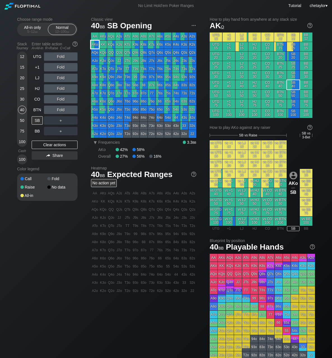
click at [97, 43] on div "AKo" at bounding box center [95, 45] width 8 height 8
click at [61, 57] on div "R ✕" at bounding box center [60, 56] width 11 height 8
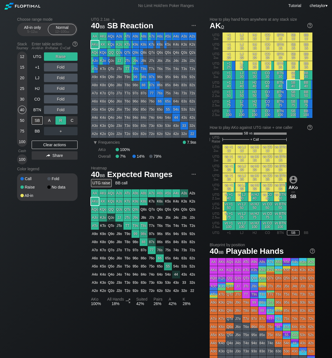
click at [63, 120] on div "R ✕" at bounding box center [60, 120] width 11 height 8
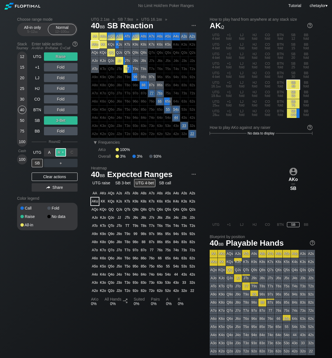
click at [62, 152] on div "R ✕" at bounding box center [60, 152] width 11 height 8
click at [38, 163] on div "SB" at bounding box center [37, 163] width 11 height 8
